Goal: Information Seeking & Learning: Check status

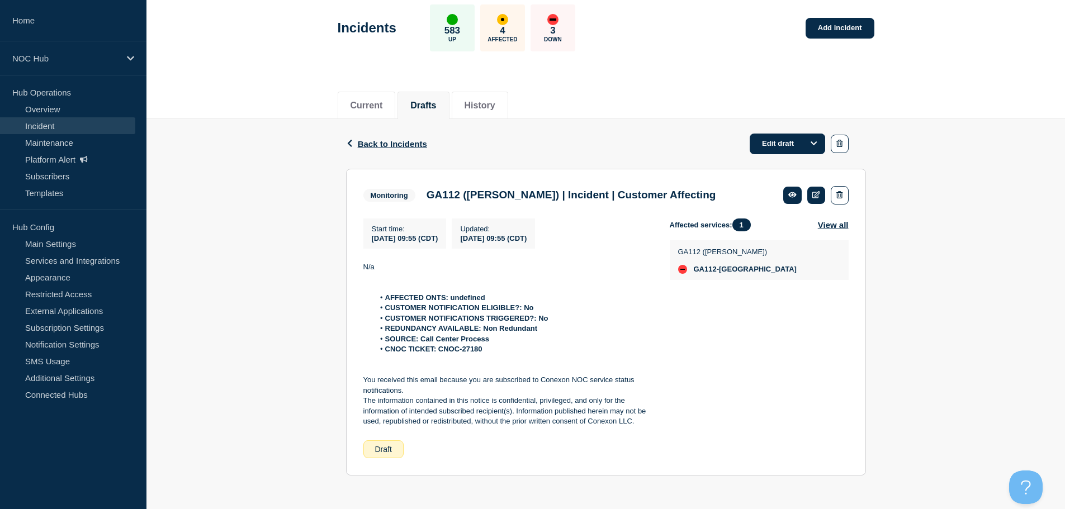
drag, startPoint x: 0, startPoint y: 0, endPoint x: 216, endPoint y: 365, distance: 424.3
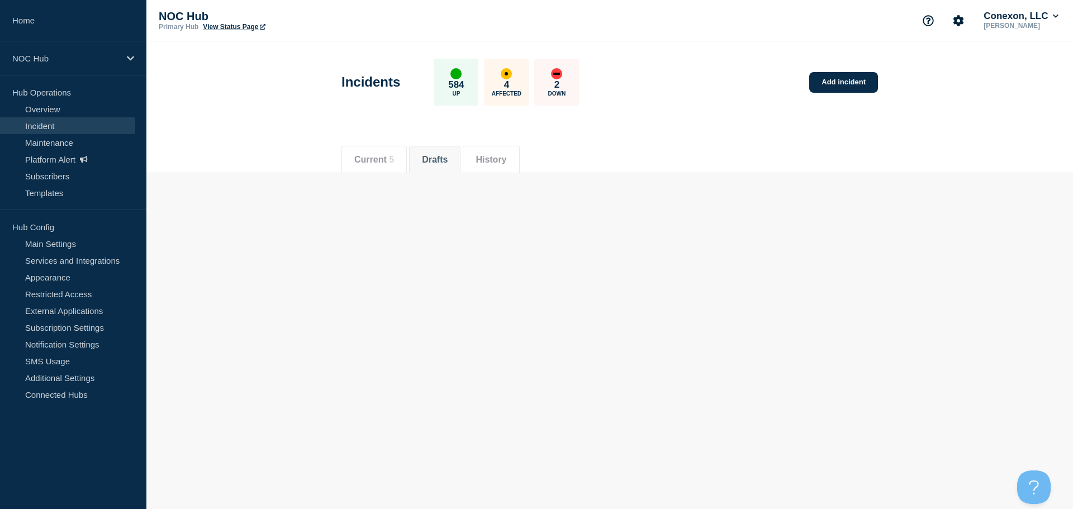
click at [378, 155] on button "Current 5" at bounding box center [374, 160] width 40 height 10
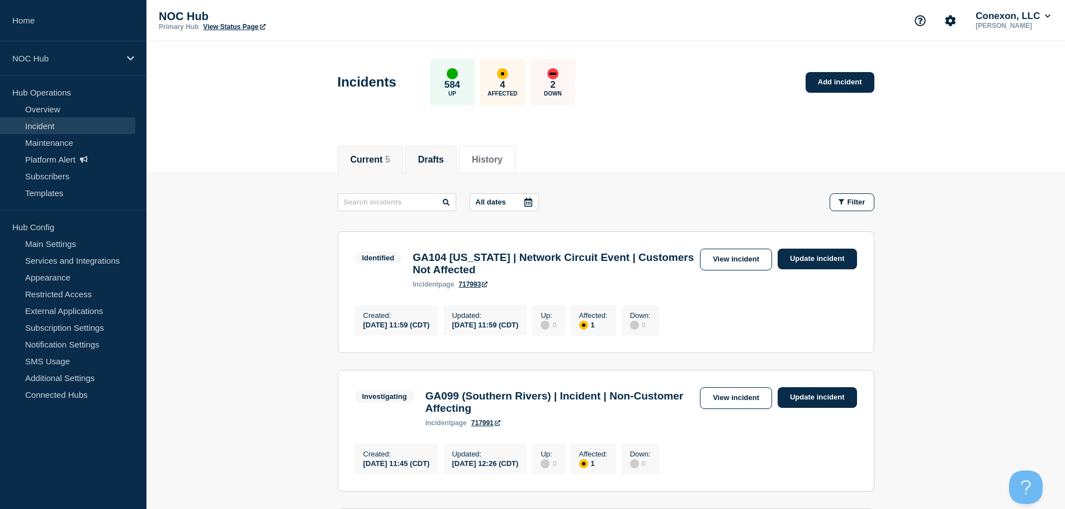
click at [444, 157] on button "Drafts" at bounding box center [431, 160] width 26 height 10
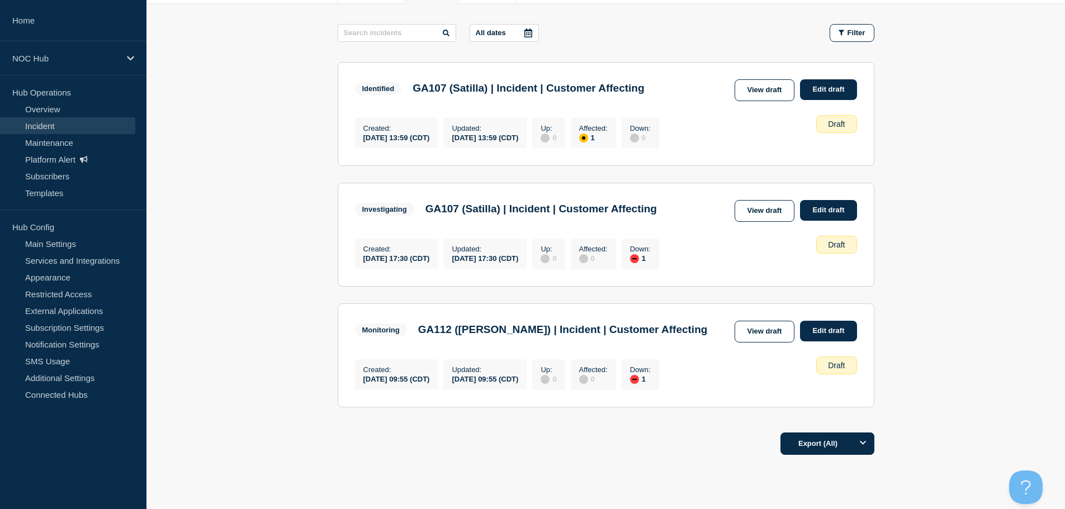
scroll to position [108, 0]
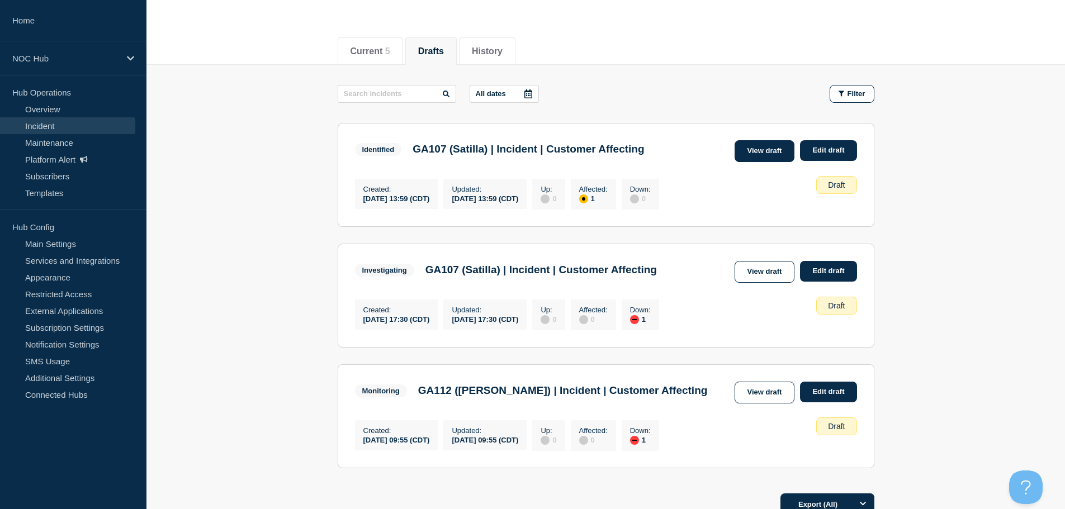
click at [748, 155] on link "View draft" at bounding box center [765, 151] width 60 height 22
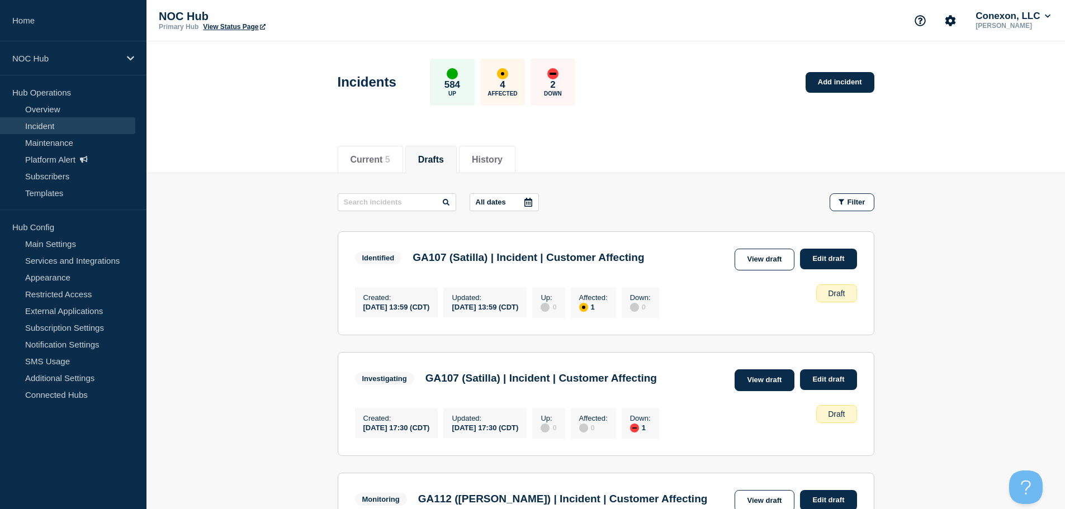
click at [786, 381] on link "View draft" at bounding box center [765, 380] width 60 height 22
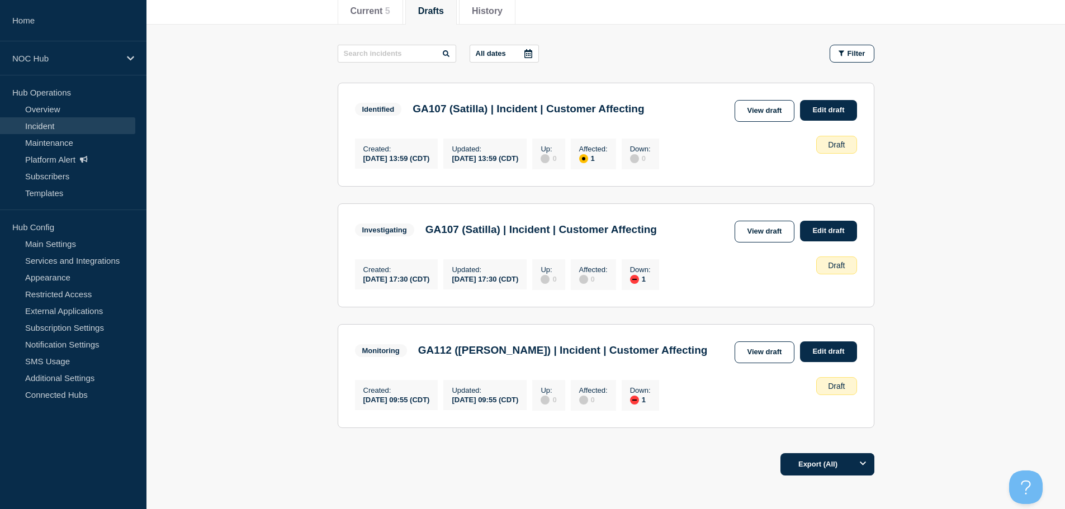
scroll to position [168, 0]
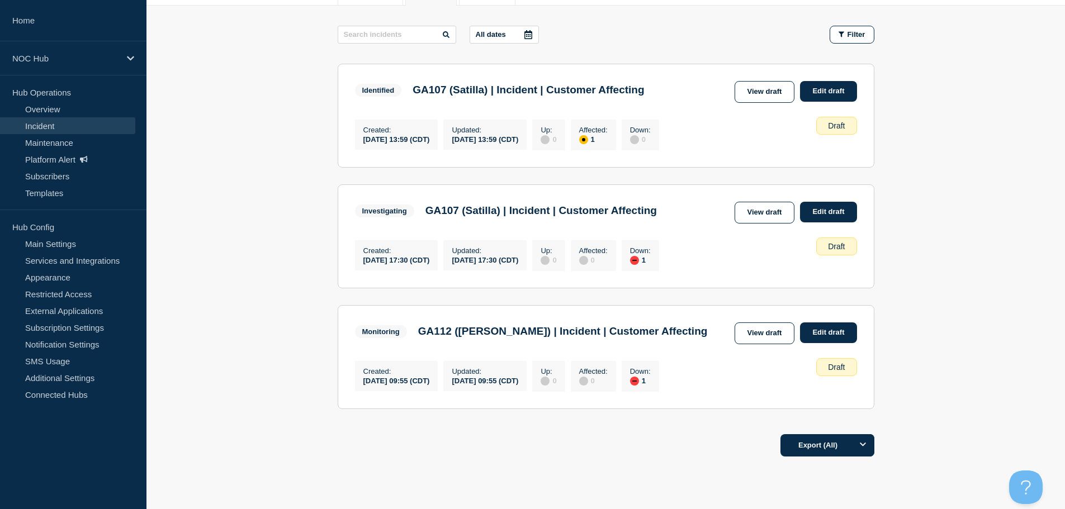
click at [741, 20] on main "All dates Filter Identified 1 Affected GA107 (Satilla) | Incident | Customer Af…" at bounding box center [605, 216] width 918 height 420
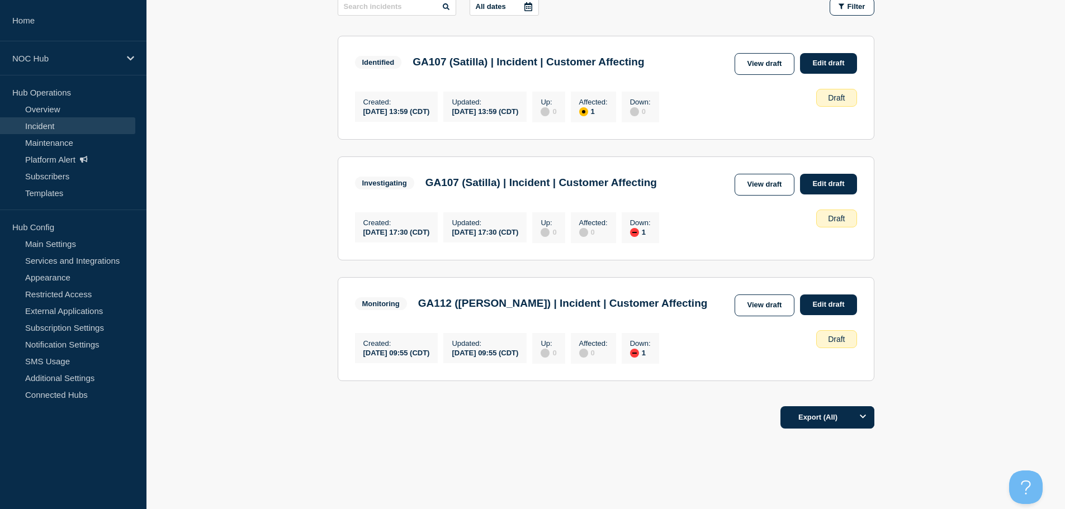
scroll to position [220, 0]
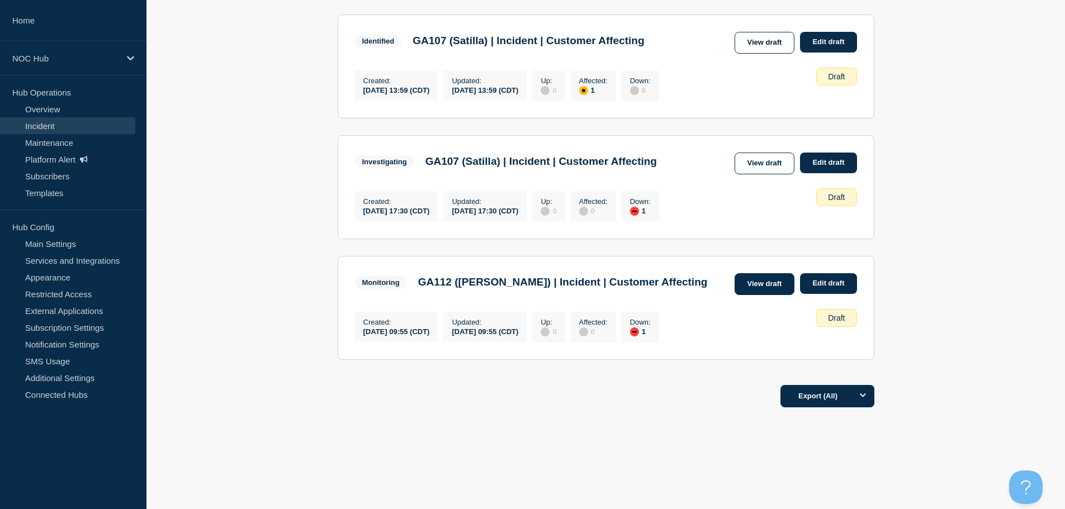
click at [764, 288] on link "View draft" at bounding box center [765, 284] width 60 height 22
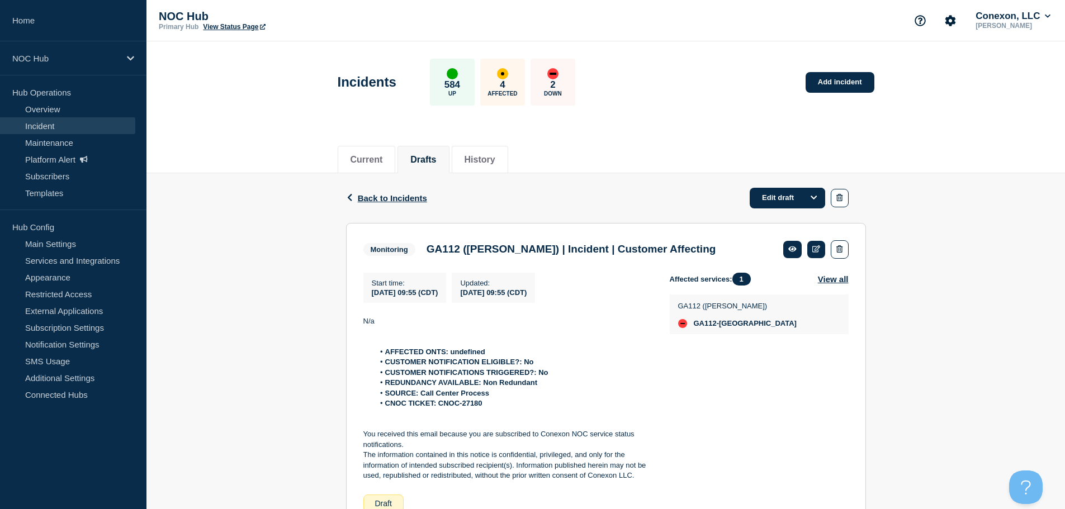
click at [468, 405] on strong "CNOC TICKET: CNOC-27180" at bounding box center [433, 403] width 97 height 8
copy strong "27180"
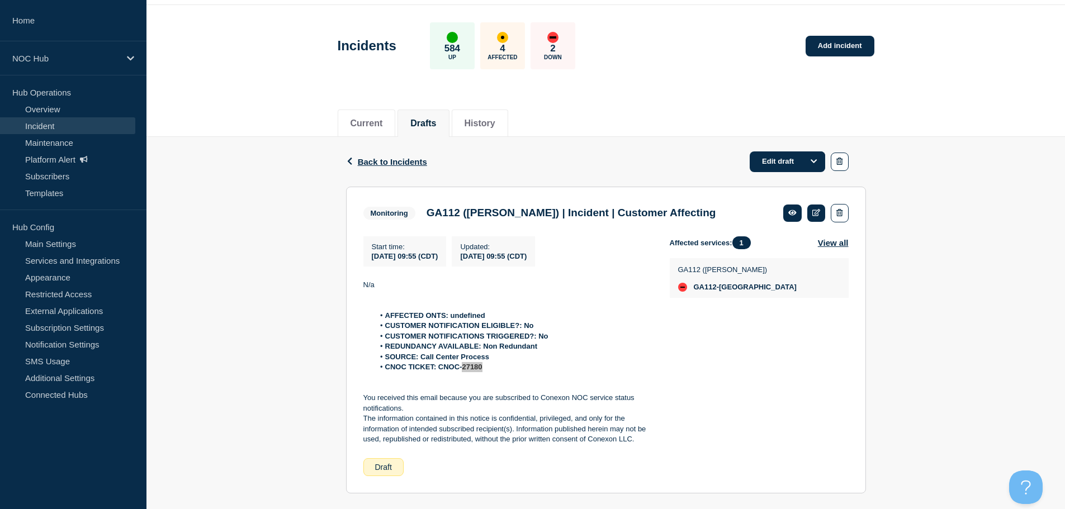
scroll to position [56, 0]
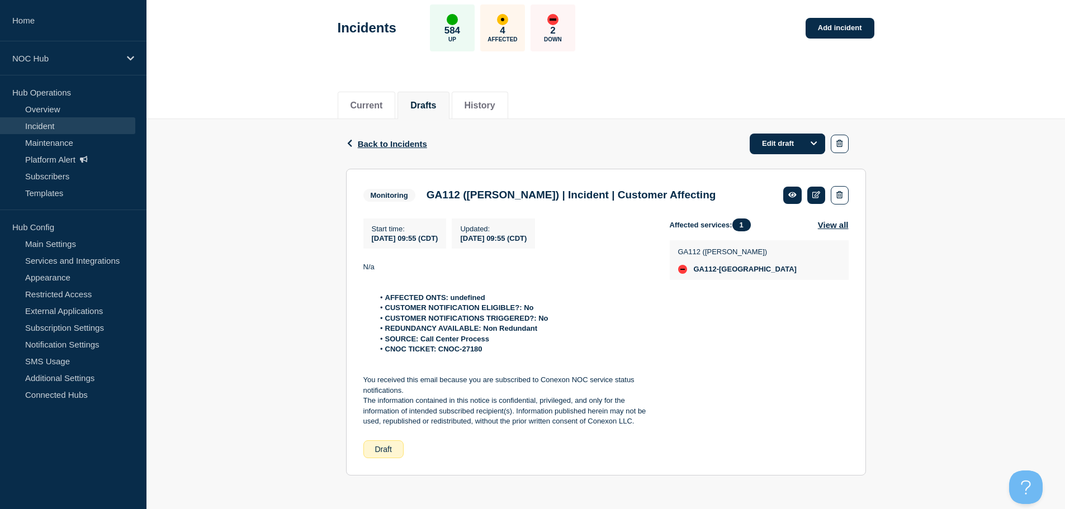
drag, startPoint x: 904, startPoint y: 231, endPoint x: 895, endPoint y: 229, distance: 9.9
click at [904, 231] on div "Back Back to Incidents Edit draft Monitoring GA112 (Irwin) | Incident | Custome…" at bounding box center [605, 305] width 918 height 373
click at [231, 219] on div "Back Back to Incidents Edit draft Monitoring GA112 (Irwin) | Incident | Custome…" at bounding box center [605, 305] width 918 height 373
click at [68, 131] on link "Incident" at bounding box center [67, 125] width 135 height 17
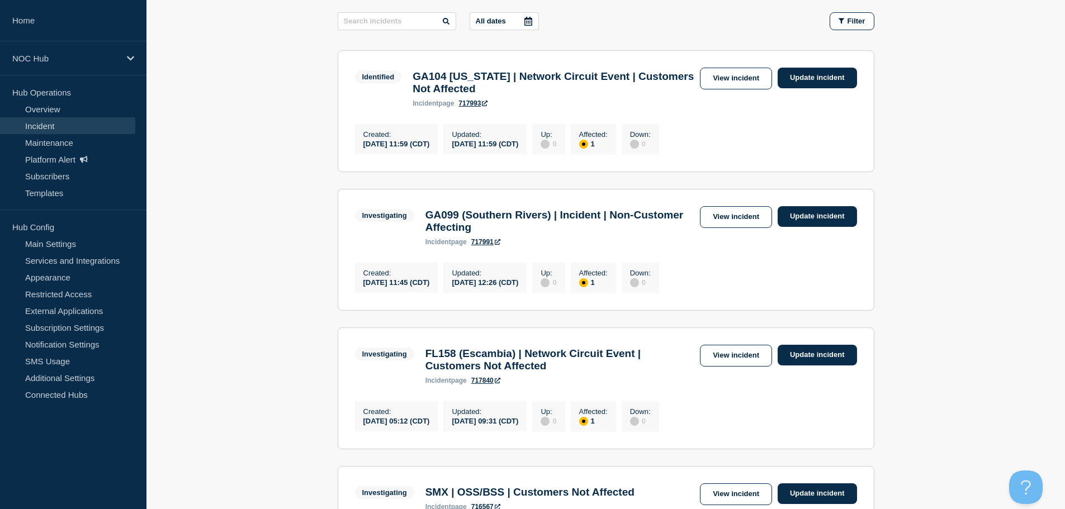
scroll to position [119, 0]
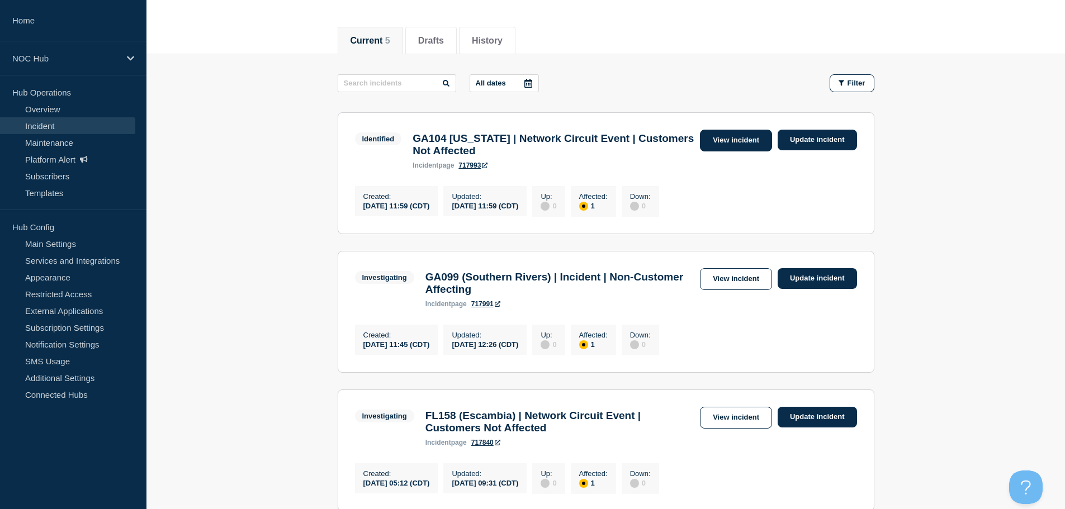
click at [749, 140] on link "View incident" at bounding box center [736, 141] width 72 height 22
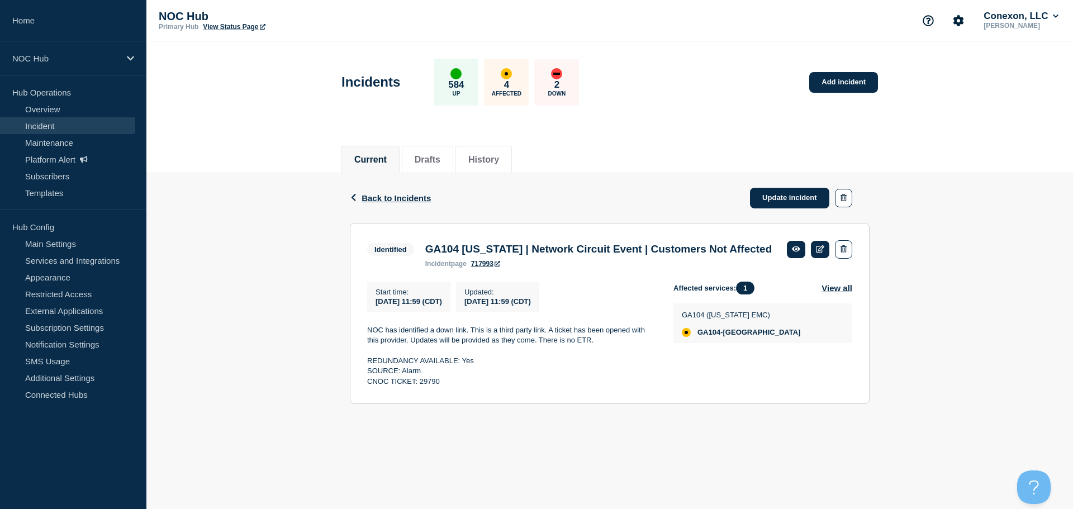
click at [292, 380] on div "Back Back to Incidents Update incident Identified GA104 Washington | Network Ci…" at bounding box center [609, 297] width 927 height 248
drag, startPoint x: 278, startPoint y: 378, endPoint x: 233, endPoint y: 381, distance: 45.4
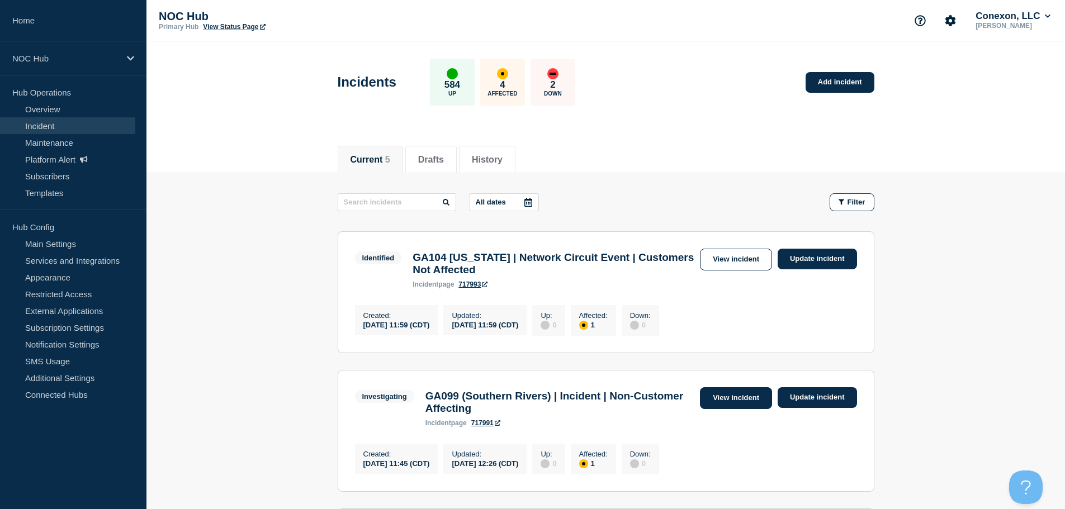
click at [755, 404] on link "View incident" at bounding box center [736, 398] width 72 height 22
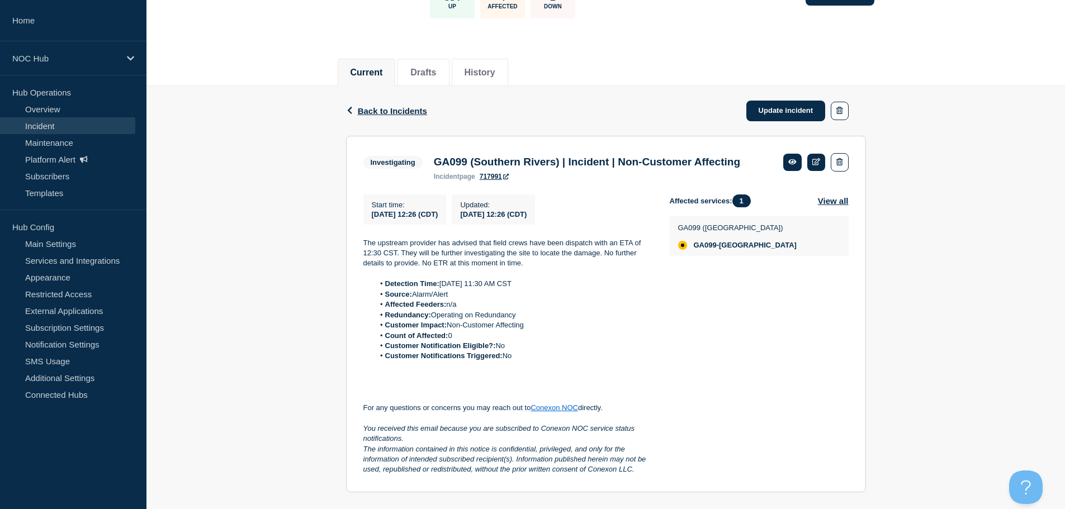
scroll to position [112, 0]
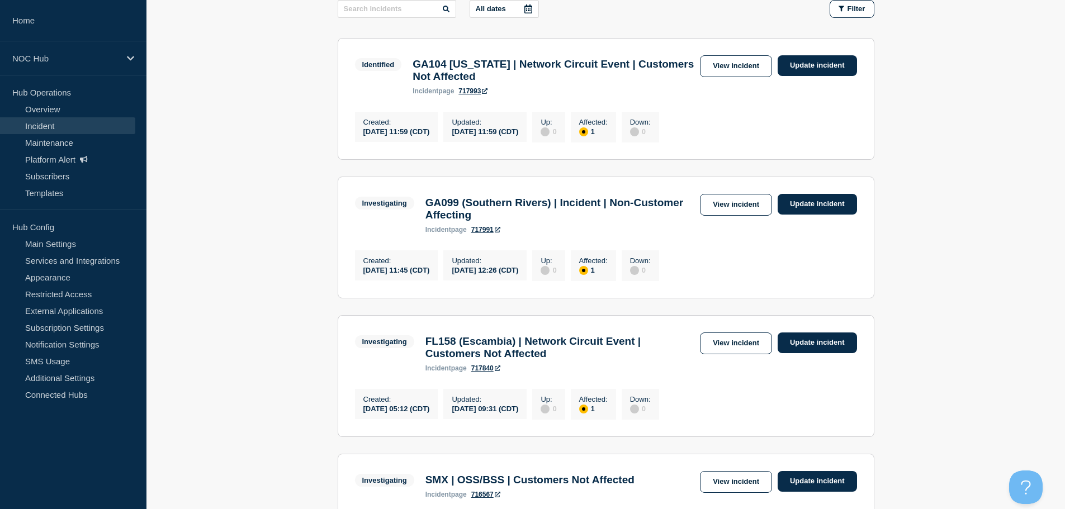
scroll to position [224, 0]
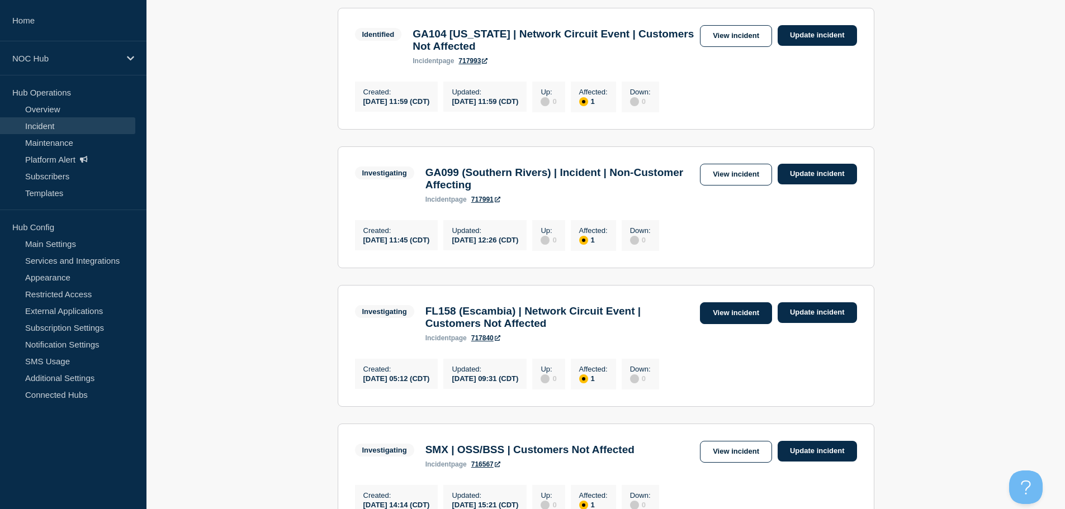
click at [741, 323] on link "View incident" at bounding box center [736, 313] width 72 height 22
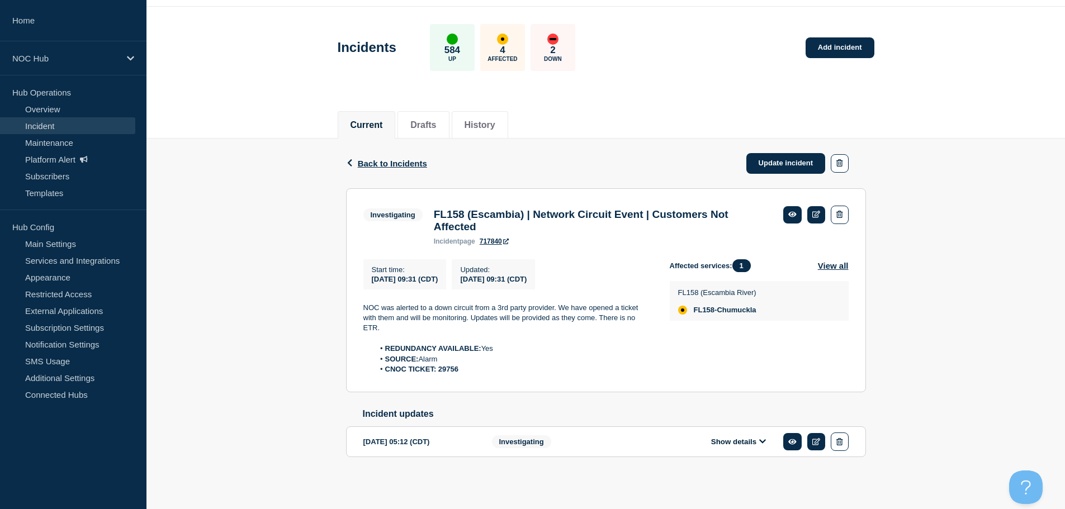
scroll to position [45, 0]
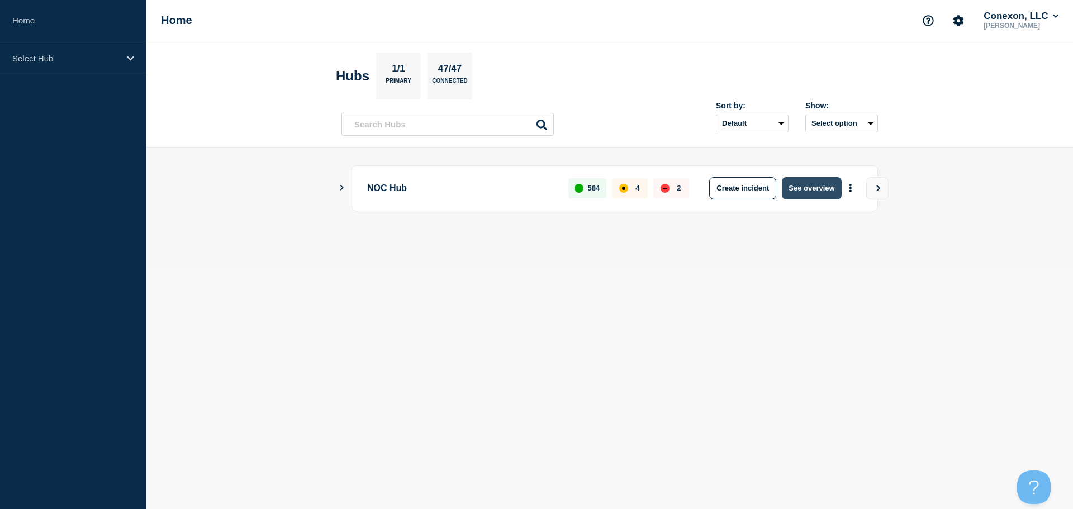
click at [797, 185] on button "See overview" at bounding box center [811, 188] width 59 height 22
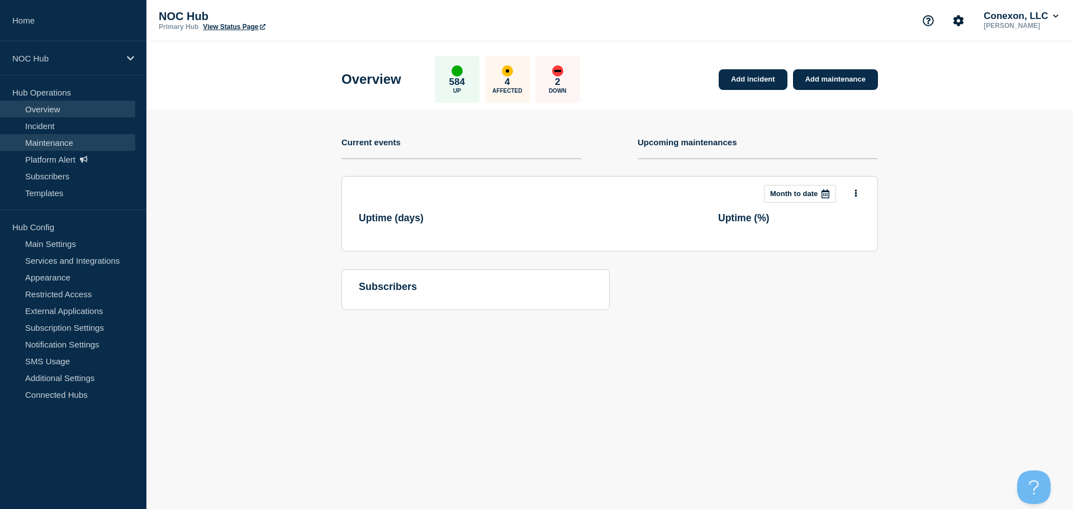
click at [64, 148] on link "Maintenance" at bounding box center [67, 142] width 135 height 17
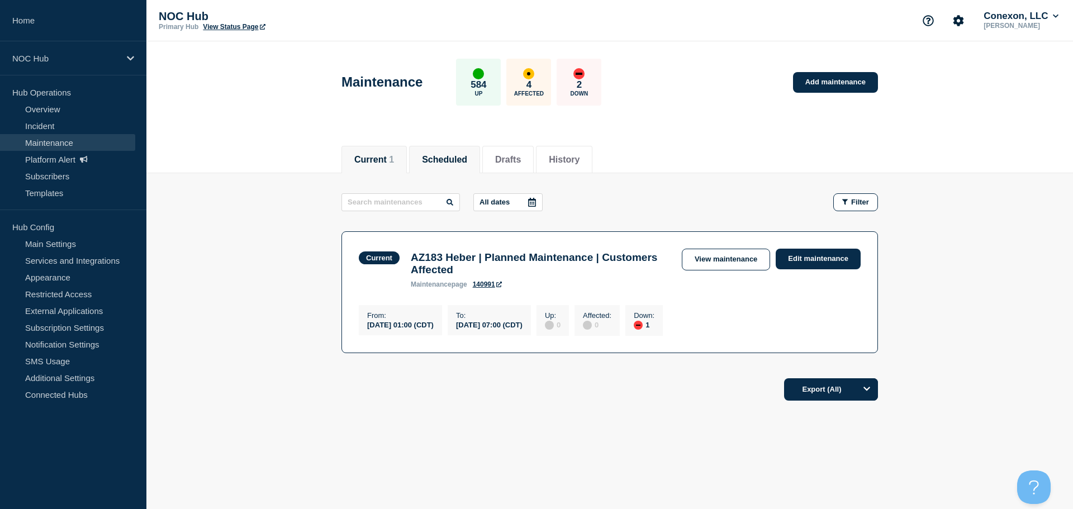
click at [447, 158] on button "Scheduled" at bounding box center [444, 160] width 45 height 10
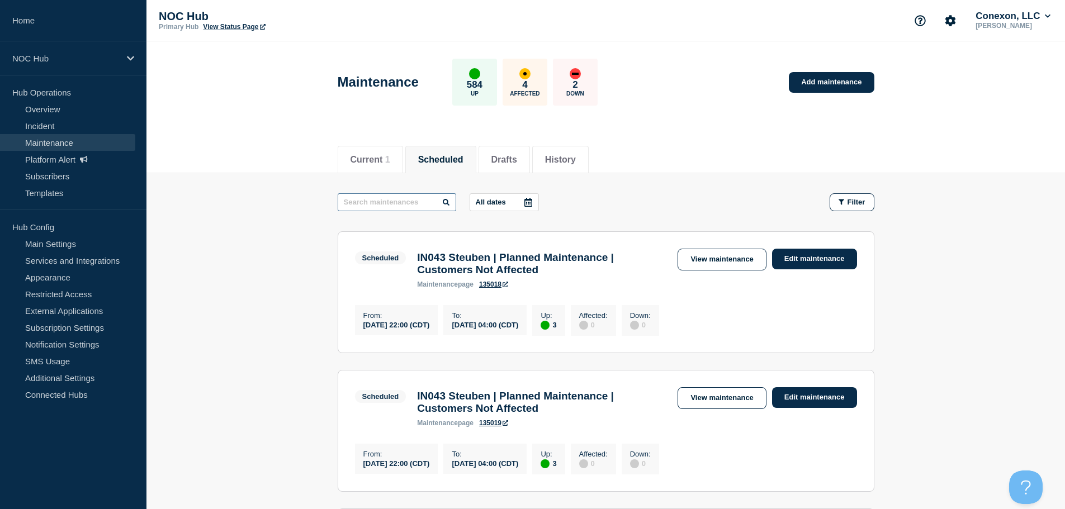
click at [402, 200] on input "text" at bounding box center [397, 202] width 119 height 18
paste input "24419"
type input "24419"
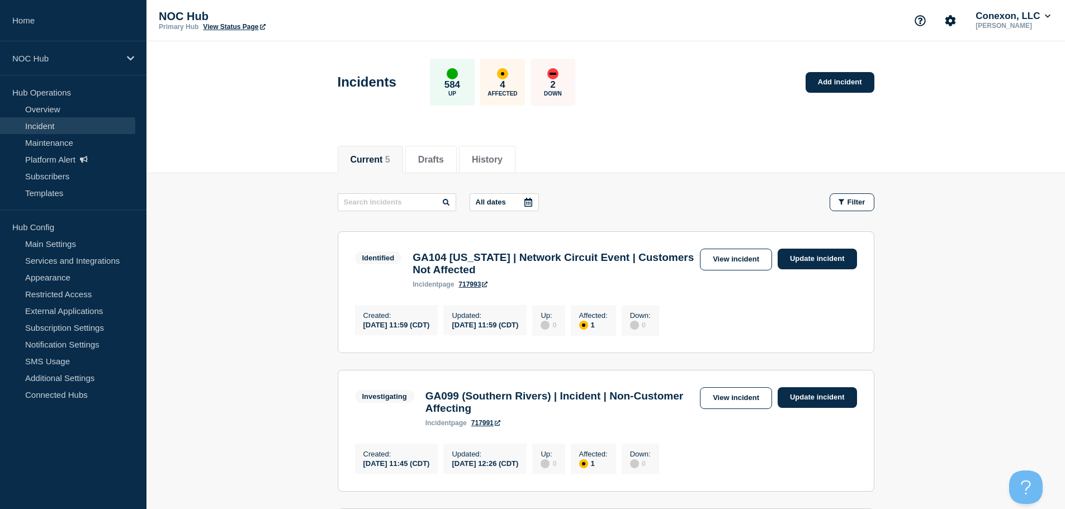
click at [987, 135] on div "Current 5 Drafts History" at bounding box center [605, 154] width 918 height 39
click at [953, 21] on icon "Account settings" at bounding box center [950, 20] width 11 height 11
click at [1035, 18] on button "Conexon, LLC" at bounding box center [1012, 16] width 79 height 11
click at [795, 148] on div "Current 5 Drafts History" at bounding box center [606, 154] width 537 height 38
